Goal: Task Accomplishment & Management: Use online tool/utility

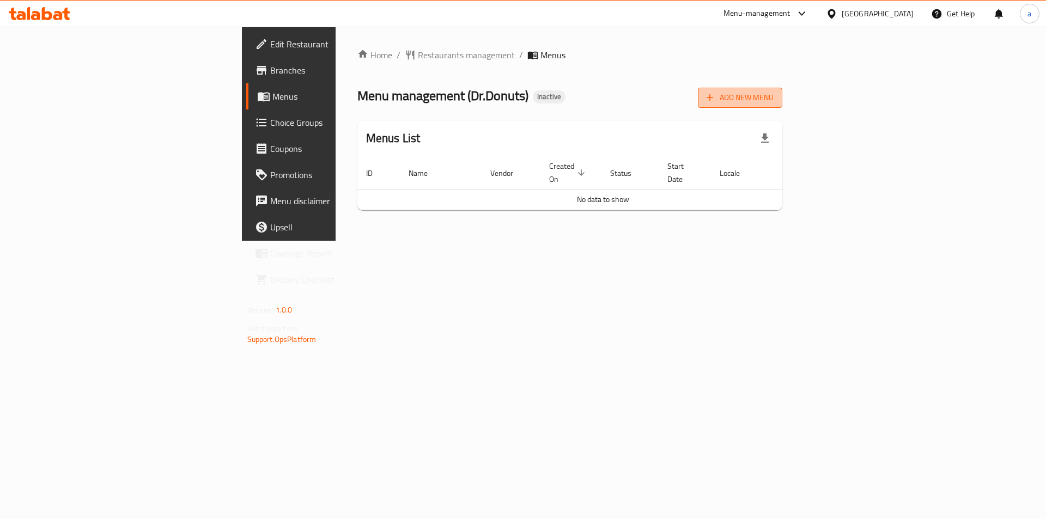
click at [773, 91] on span "Add New Menu" at bounding box center [739, 98] width 67 height 14
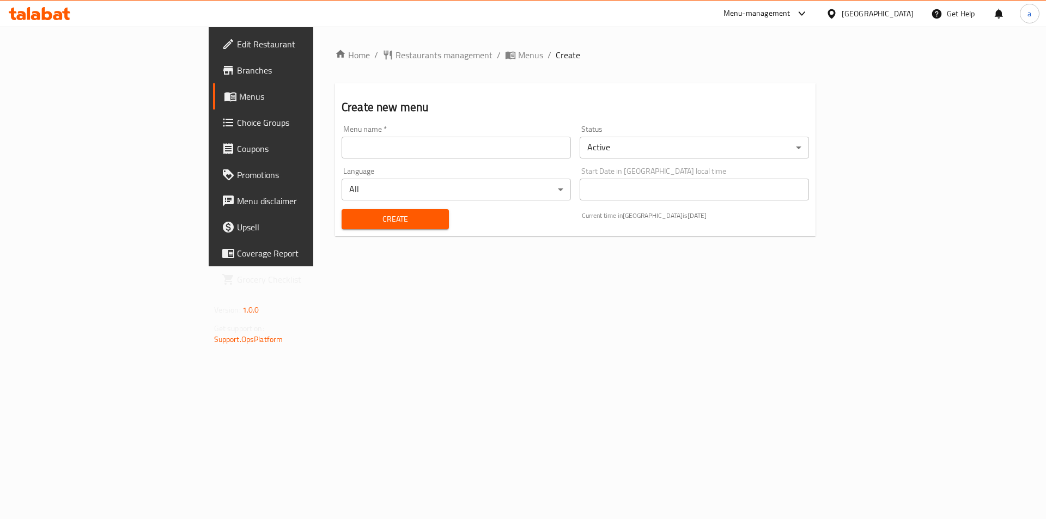
click at [375, 147] on input "text" at bounding box center [455, 148] width 229 height 22
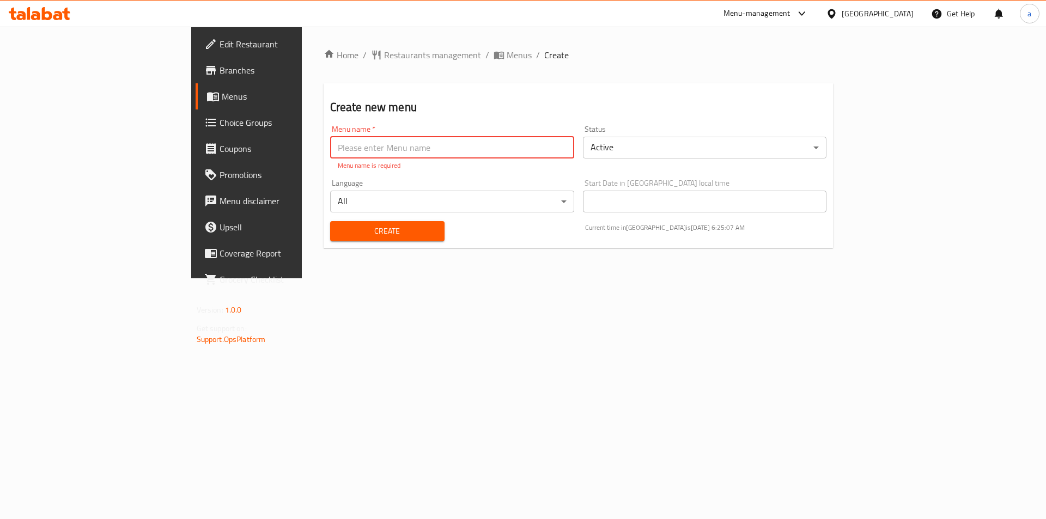
click at [330, 142] on input "text" at bounding box center [452, 148] width 244 height 22
type input "[DATE]"
click at [324, 233] on div "Create" at bounding box center [387, 231] width 127 height 33
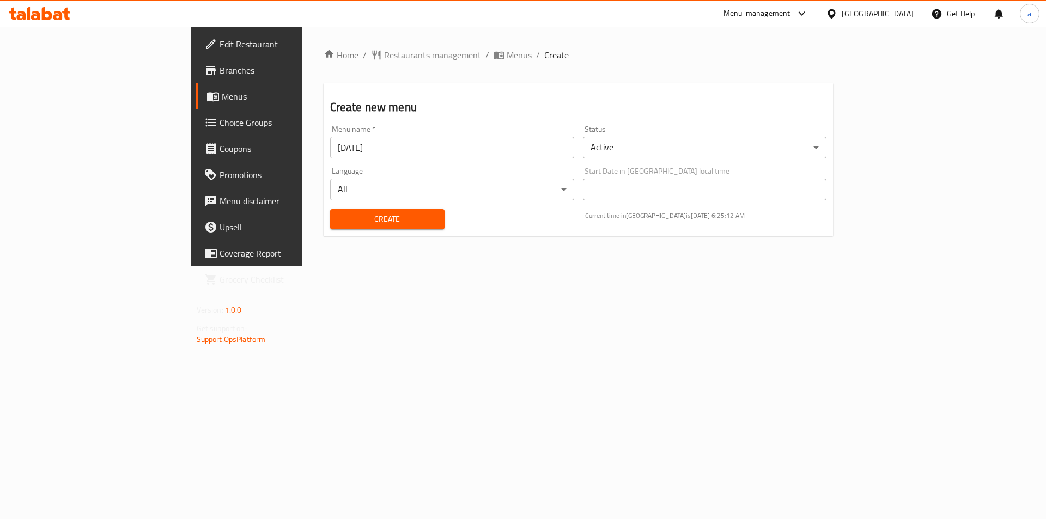
click at [339, 224] on span "Create" at bounding box center [387, 219] width 97 height 14
click at [222, 92] on span "Menus" at bounding box center [290, 96] width 136 height 13
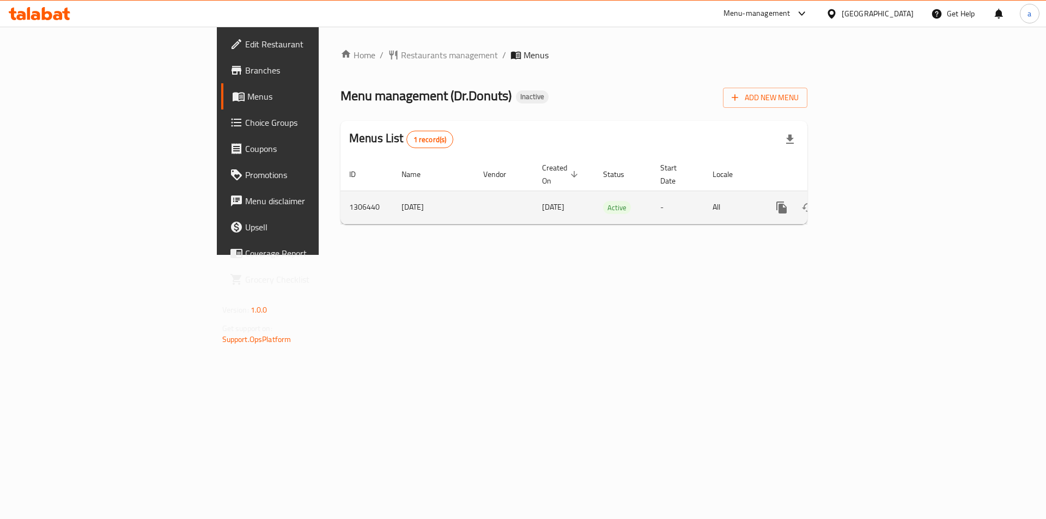
click at [873, 195] on link "enhanced table" at bounding box center [860, 207] width 26 height 26
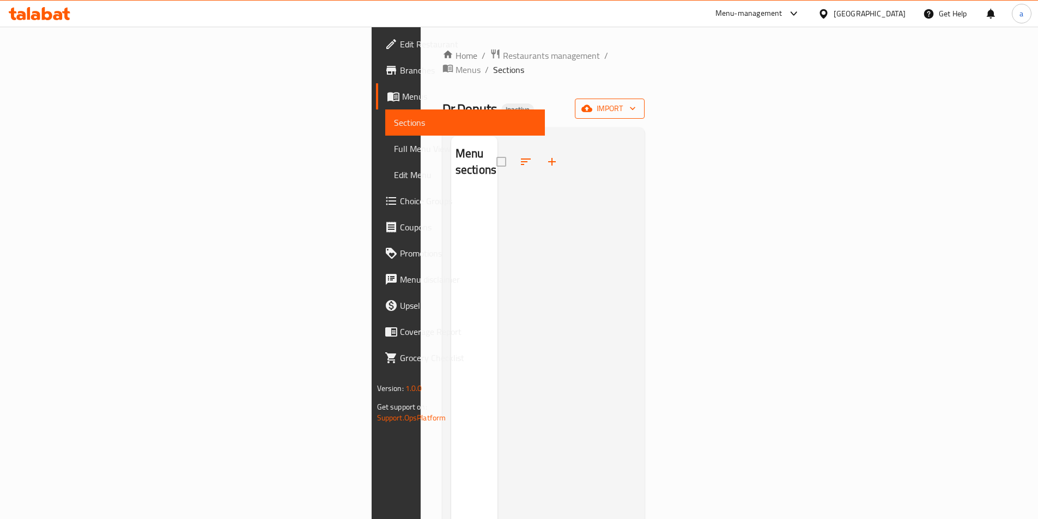
click at [636, 102] on span "import" at bounding box center [609, 109] width 52 height 14
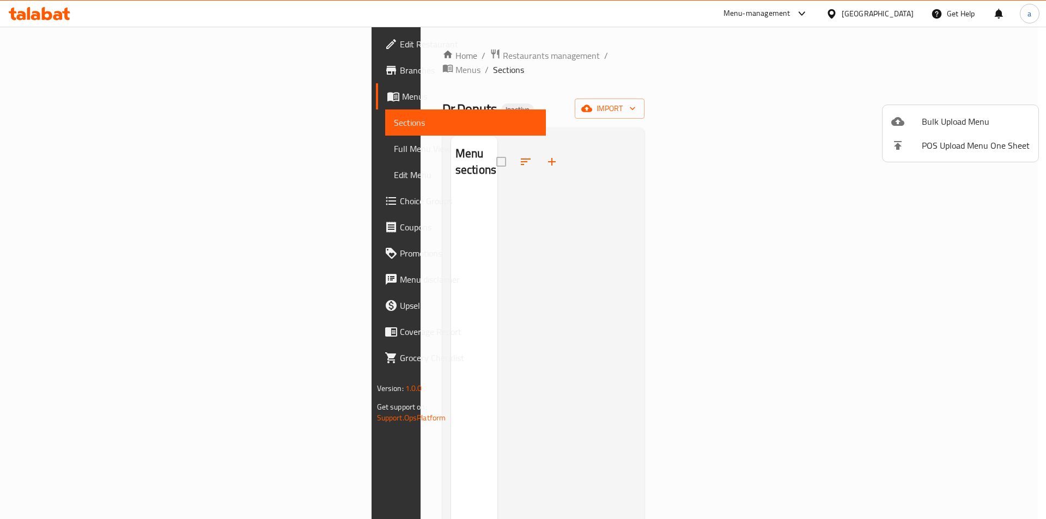
click at [951, 126] on span "Bulk Upload Menu" at bounding box center [976, 121] width 108 height 13
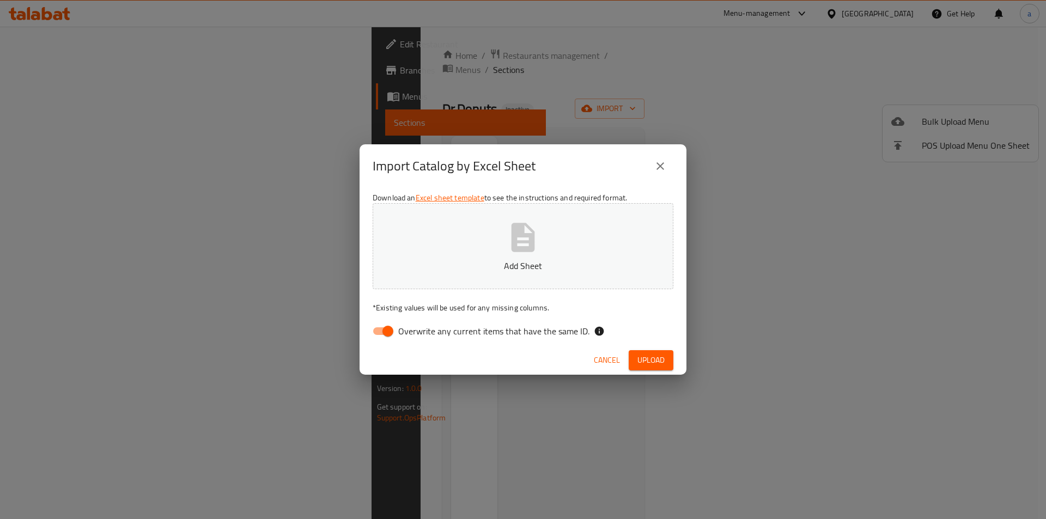
click at [376, 332] on input "Overwrite any current items that have the same ID." at bounding box center [388, 331] width 62 height 21
checkbox input "false"
click at [467, 275] on button "Add Sheet" at bounding box center [523, 246] width 301 height 86
click at [652, 370] on button "Upload" at bounding box center [651, 360] width 45 height 20
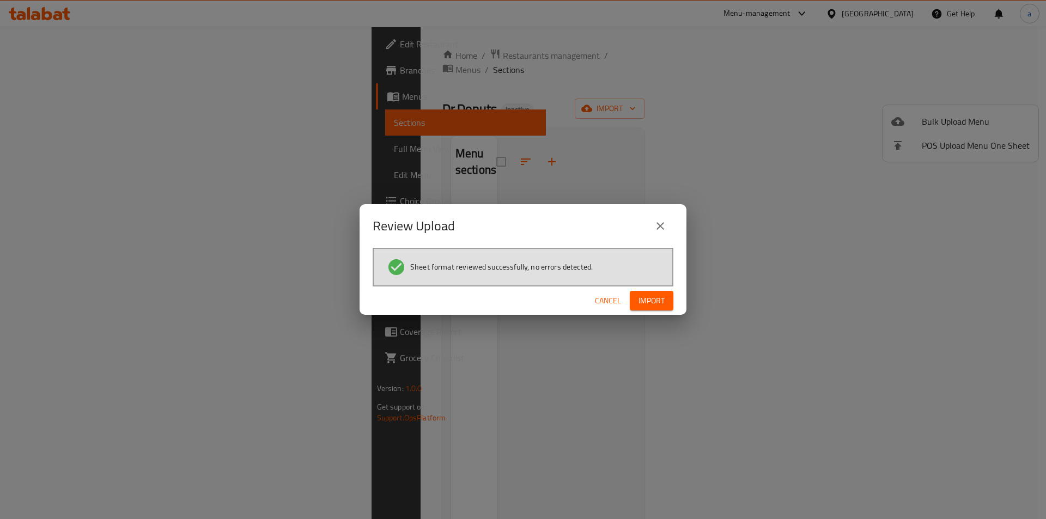
click at [650, 292] on button "Import" at bounding box center [652, 301] width 44 height 20
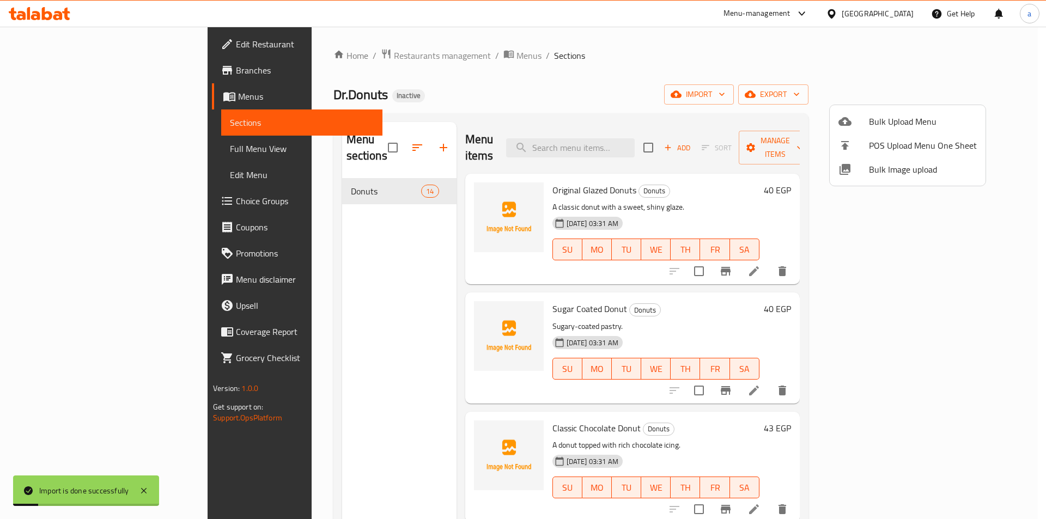
click at [288, 249] on div at bounding box center [523, 259] width 1046 height 519
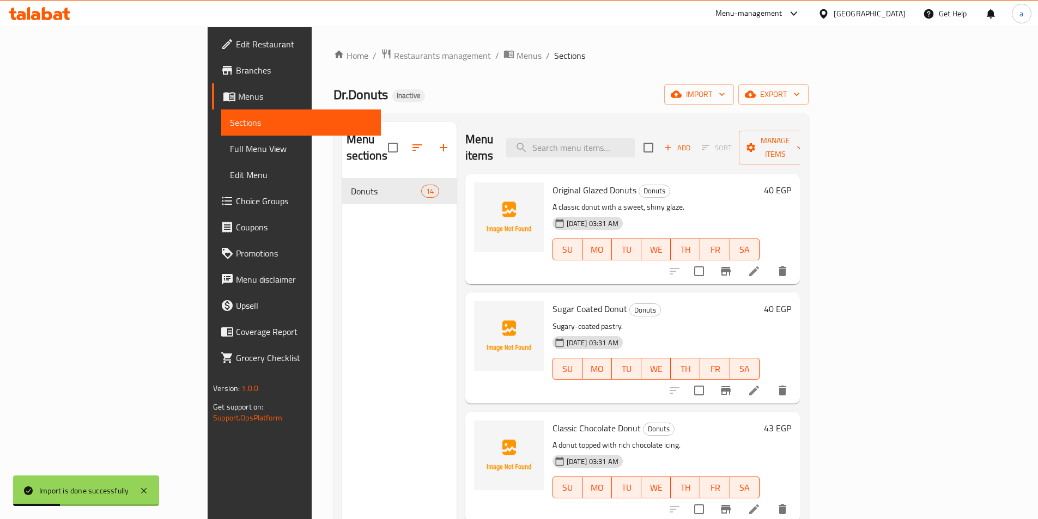
click at [230, 155] on span "Full Menu View" at bounding box center [301, 148] width 142 height 13
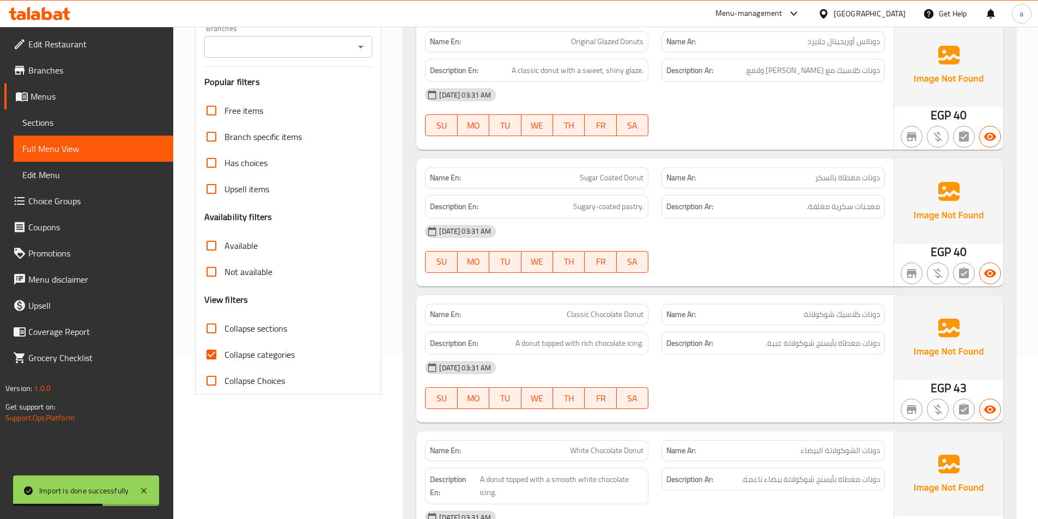
click at [249, 356] on span "Collapse categories" at bounding box center [259, 354] width 70 height 13
click at [224, 356] on input "Collapse categories" at bounding box center [211, 354] width 26 height 26
checkbox input "false"
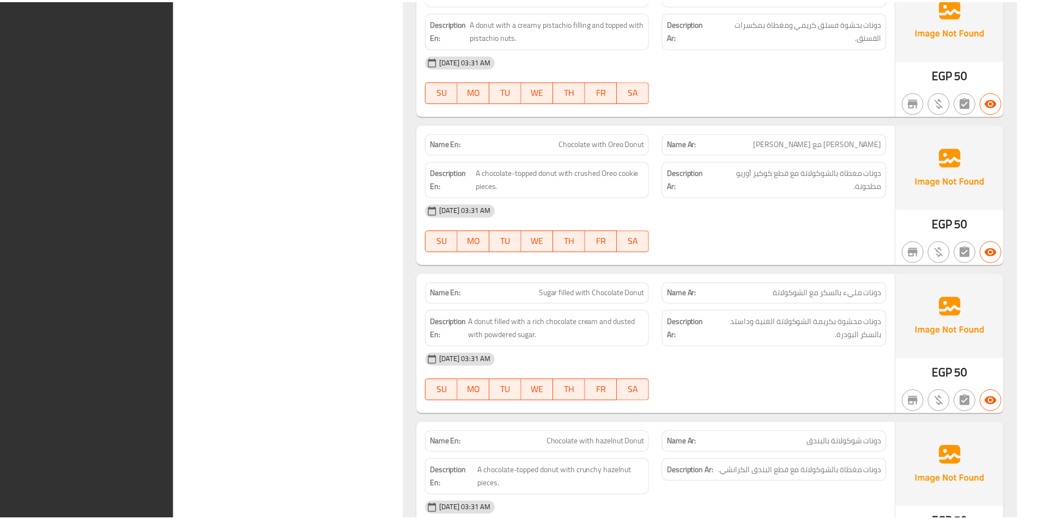
scroll to position [1727, 0]
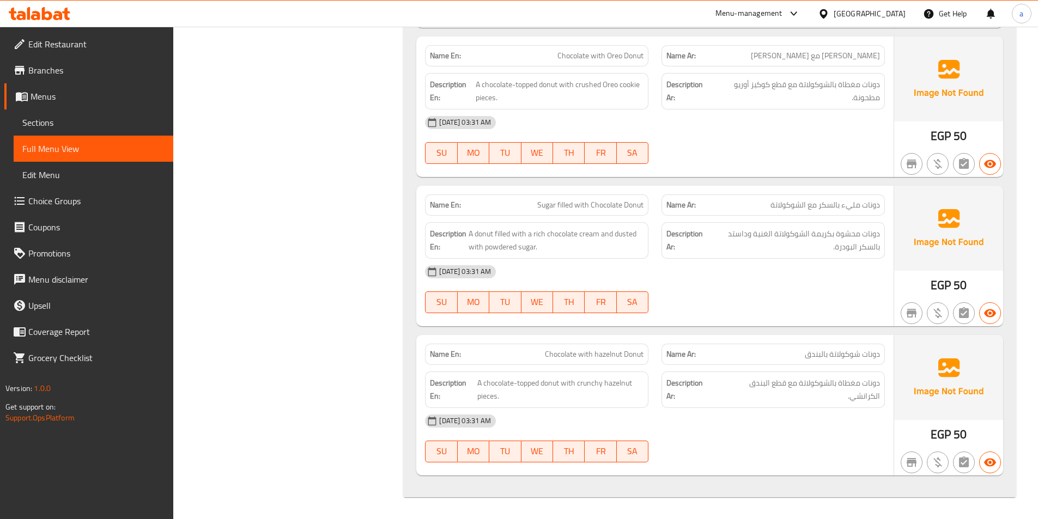
click at [46, 92] on span "Menus" at bounding box center [98, 96] width 134 height 13
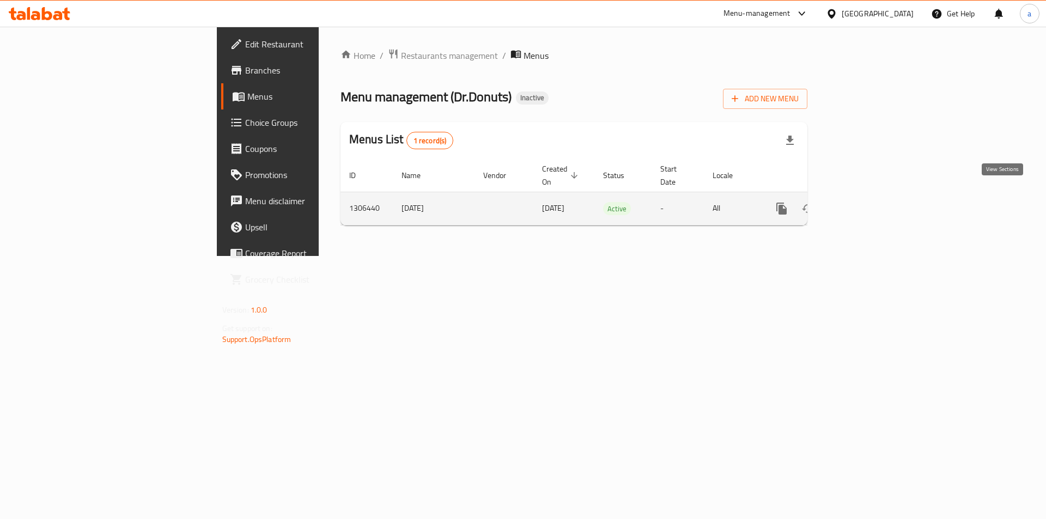
click at [867, 202] on icon "enhanced table" at bounding box center [859, 208] width 13 height 13
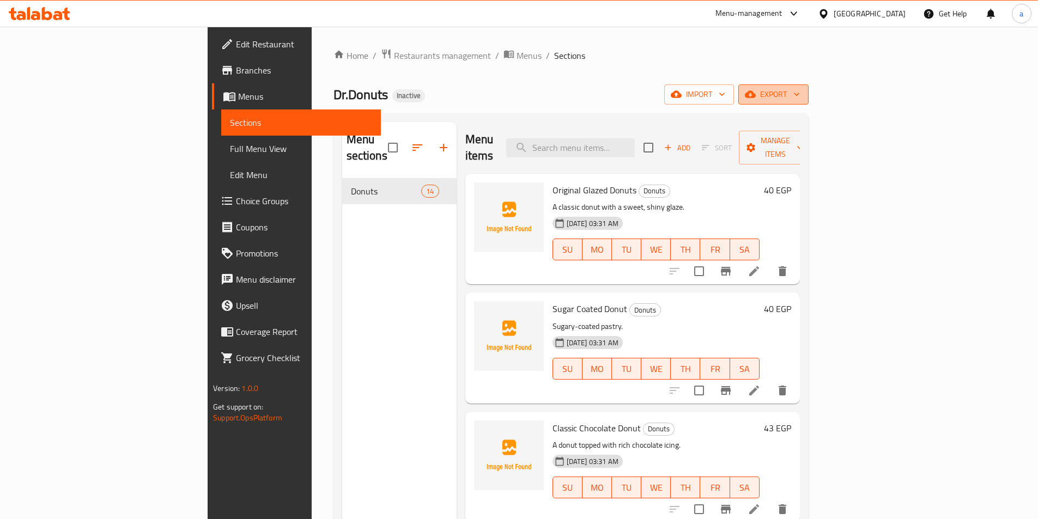
click at [800, 96] on span "export" at bounding box center [773, 95] width 53 height 14
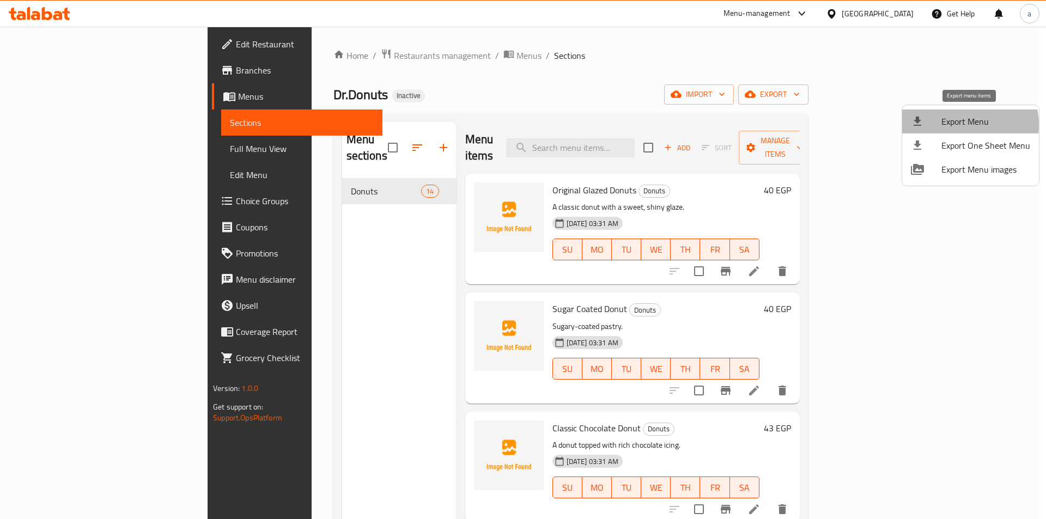
click at [955, 125] on span "Export Menu" at bounding box center [985, 121] width 89 height 13
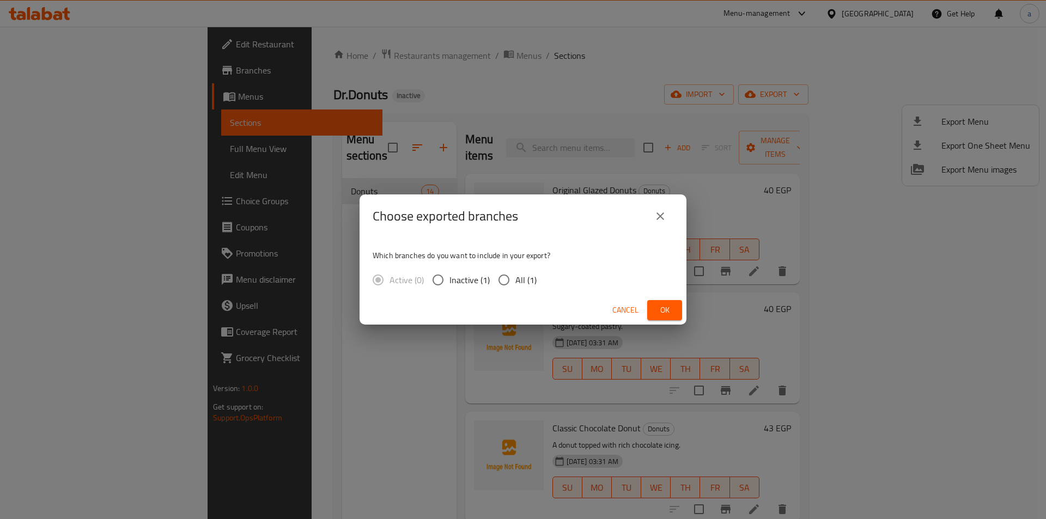
click at [518, 286] on span "All (1)" at bounding box center [525, 279] width 21 height 13
click at [515, 286] on input "All (1)" at bounding box center [503, 280] width 23 height 23
radio input "true"
click at [652, 304] on button "Ok" at bounding box center [664, 310] width 35 height 20
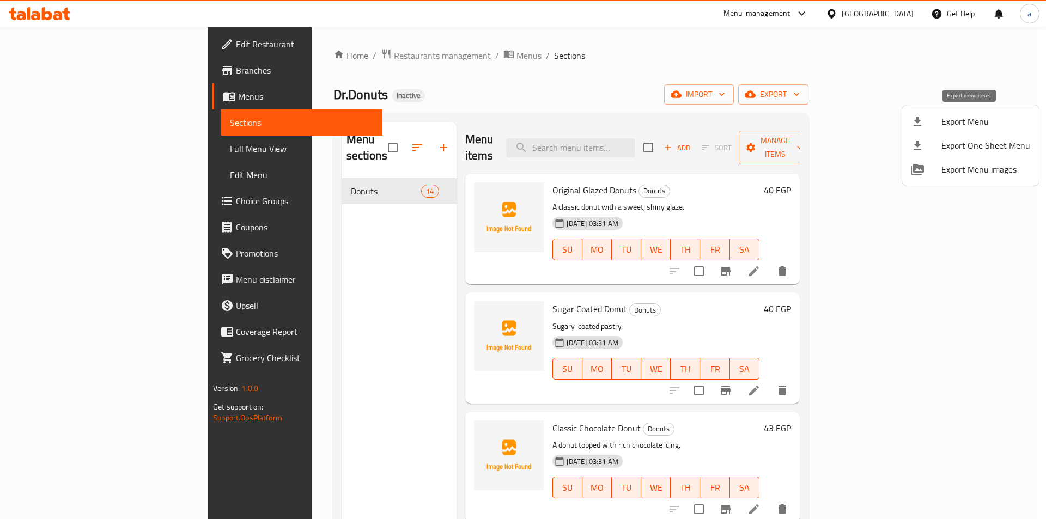
click at [943, 115] on span "Export Menu" at bounding box center [985, 121] width 89 height 13
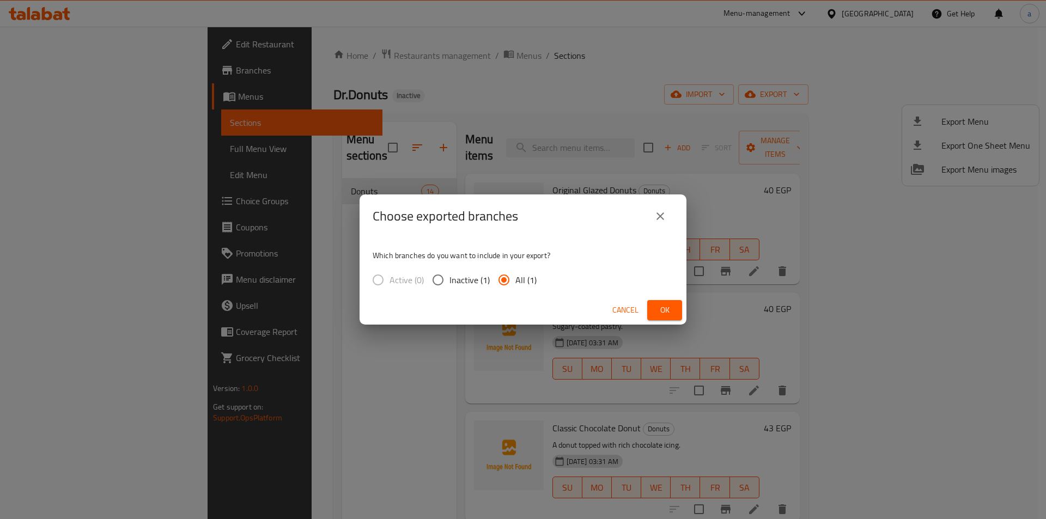
click at [659, 309] on span "Ok" at bounding box center [664, 310] width 17 height 14
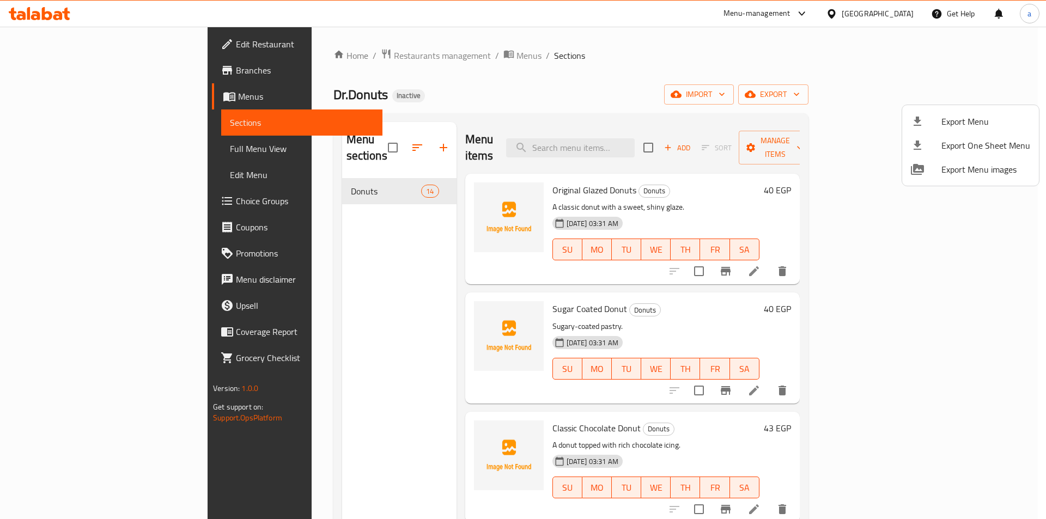
click at [492, 67] on div at bounding box center [523, 259] width 1046 height 519
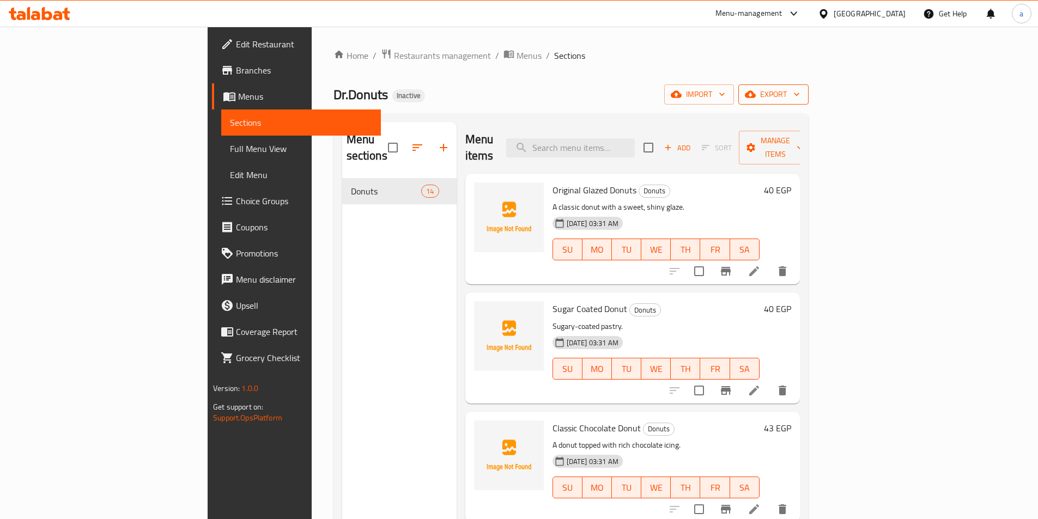
click at [800, 88] on span "export" at bounding box center [773, 95] width 53 height 14
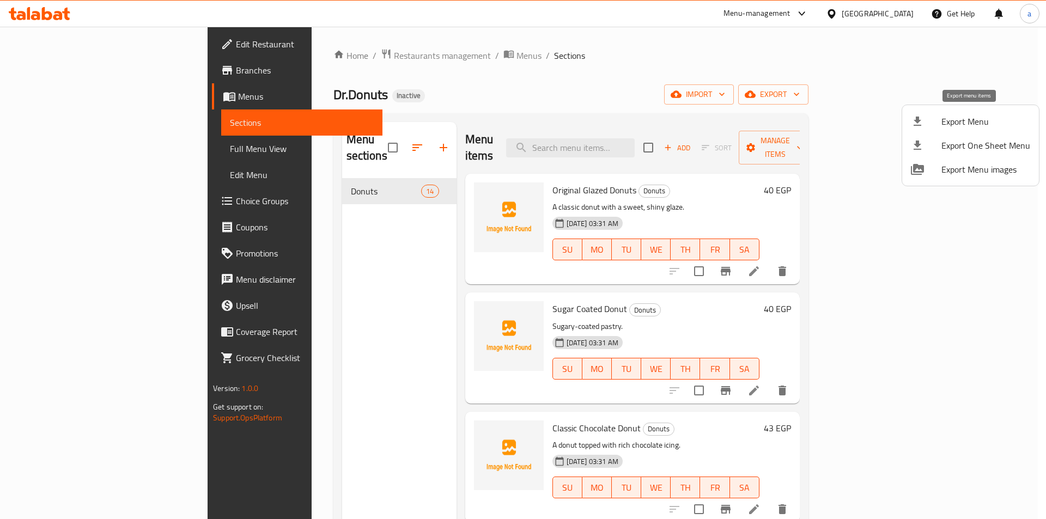
click at [966, 120] on span "Export Menu" at bounding box center [985, 121] width 89 height 13
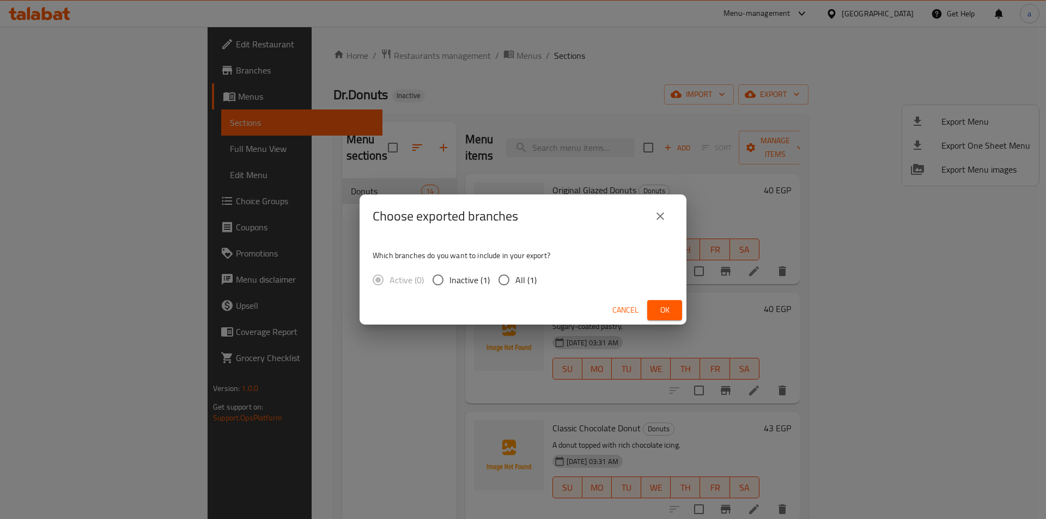
click at [502, 283] on input "All (1)" at bounding box center [503, 280] width 23 height 23
radio input "true"
click at [657, 307] on span "Ok" at bounding box center [664, 310] width 17 height 14
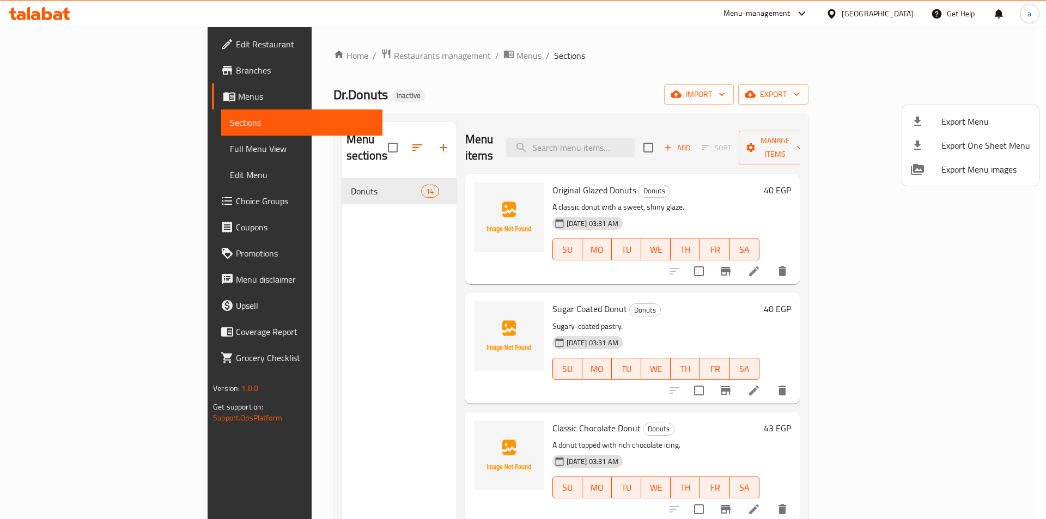
click at [313, 329] on div at bounding box center [523, 259] width 1046 height 519
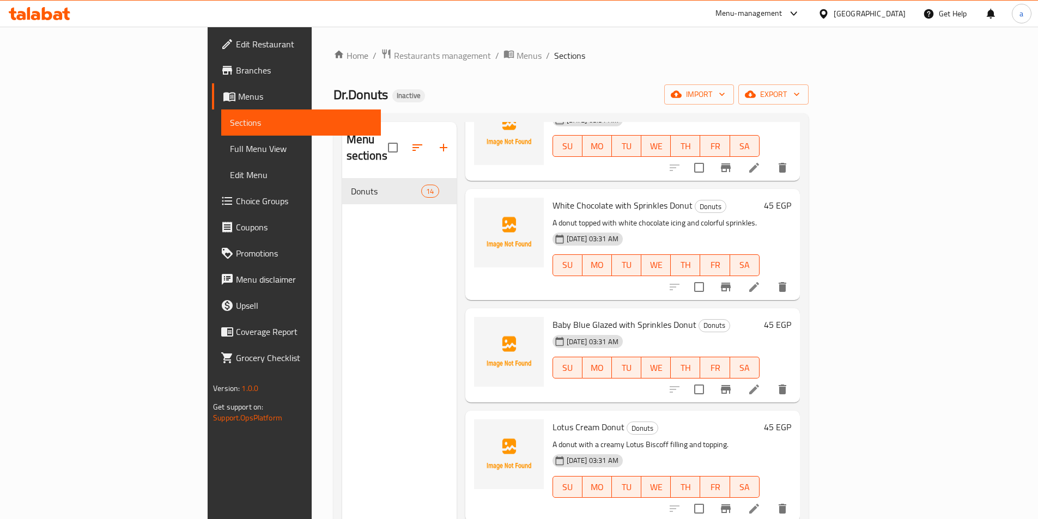
scroll to position [651, 0]
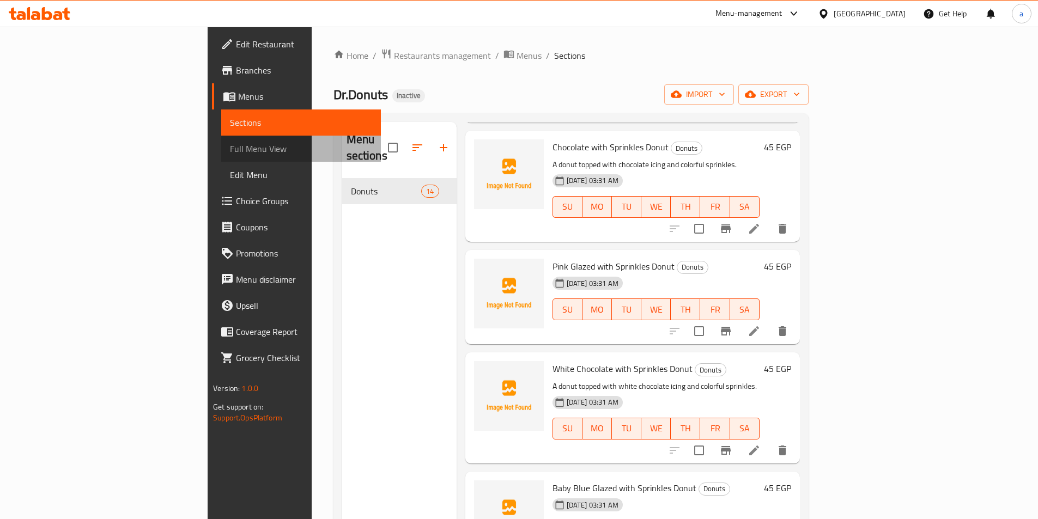
click at [230, 155] on span "Full Menu View" at bounding box center [301, 148] width 142 height 13
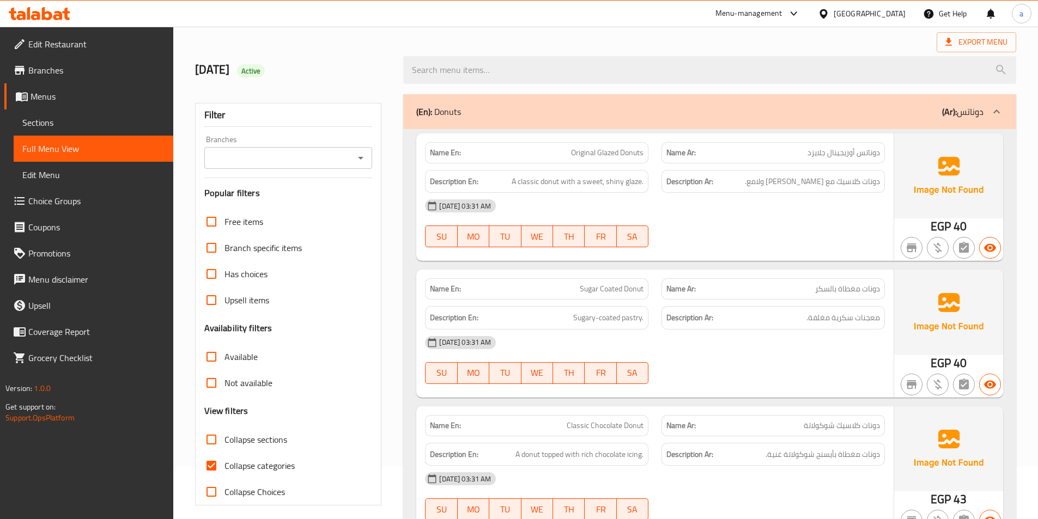
scroll to position [109, 0]
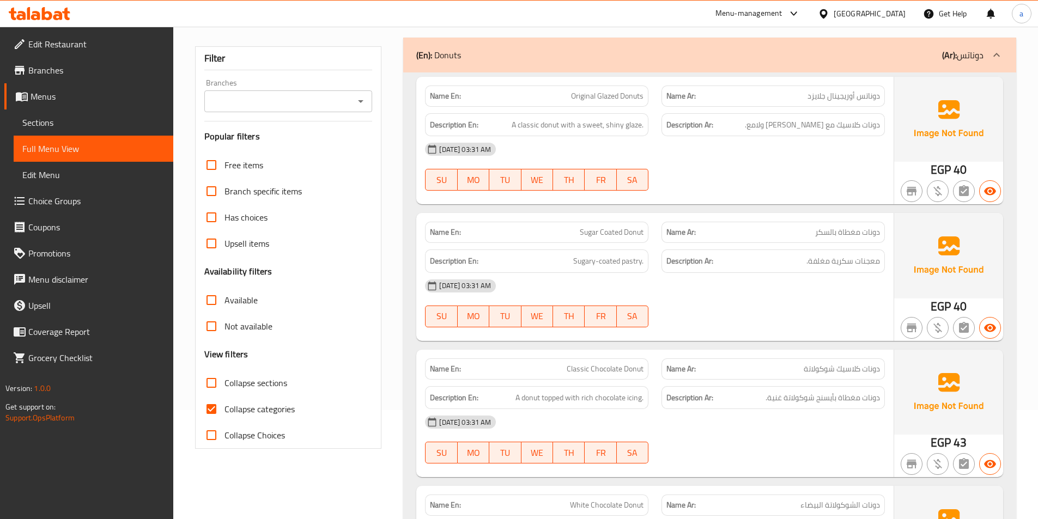
click at [217, 405] on input "Collapse categories" at bounding box center [211, 409] width 26 height 26
checkbox input "false"
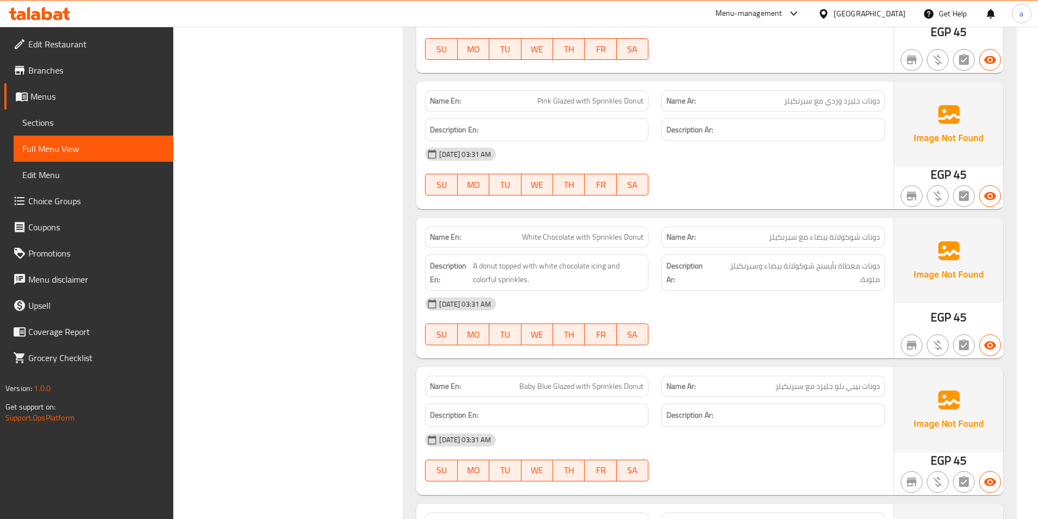
scroll to position [980, 0]
